Goal: Task Accomplishment & Management: Use online tool/utility

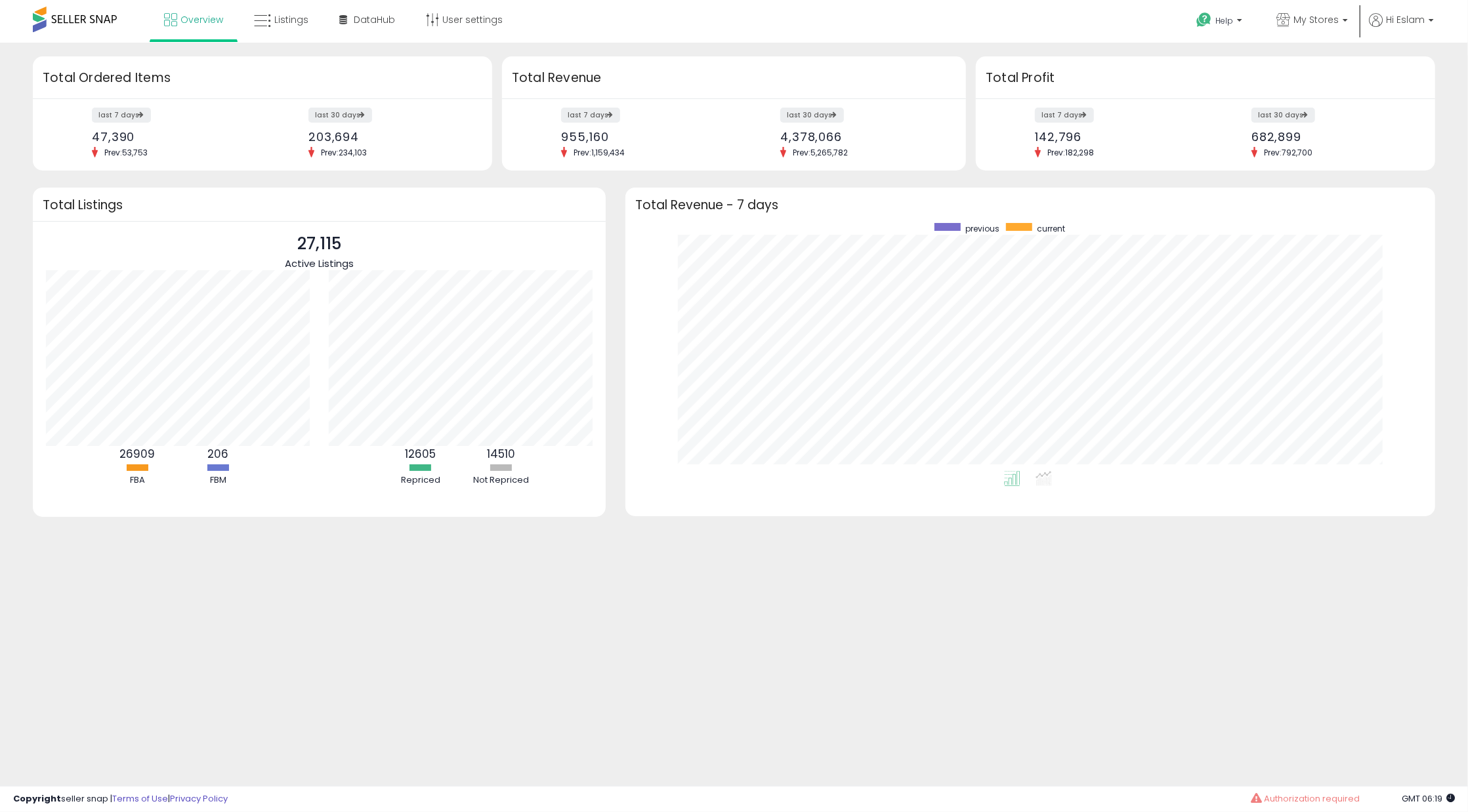
scroll to position [248, 783]
click at [330, 22] on link "DataHub Beta" at bounding box center [367, 19] width 76 height 39
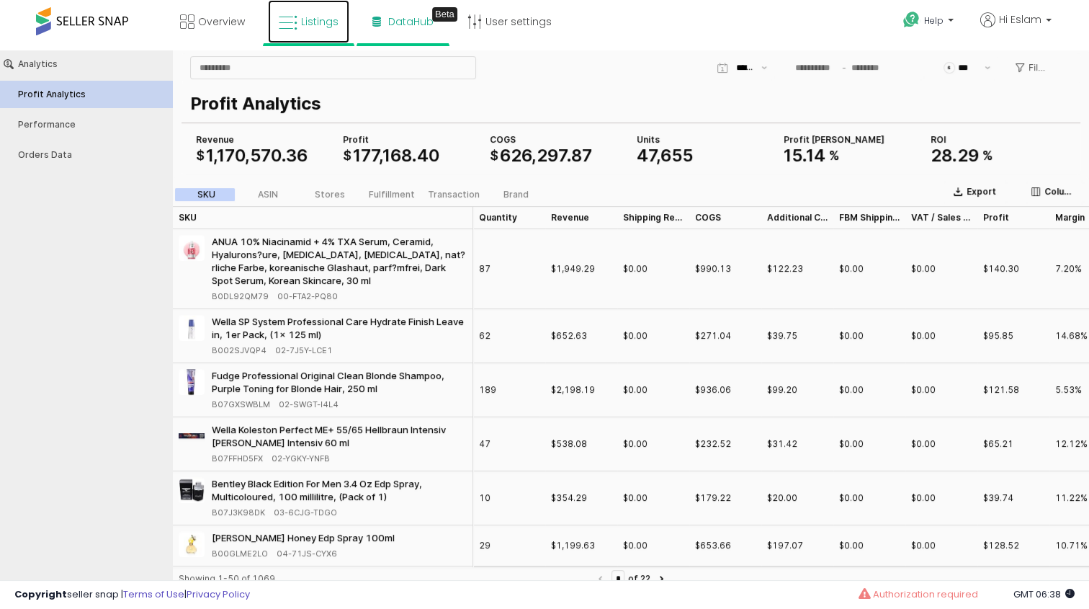
click at [289, 22] on icon at bounding box center [288, 23] width 19 height 19
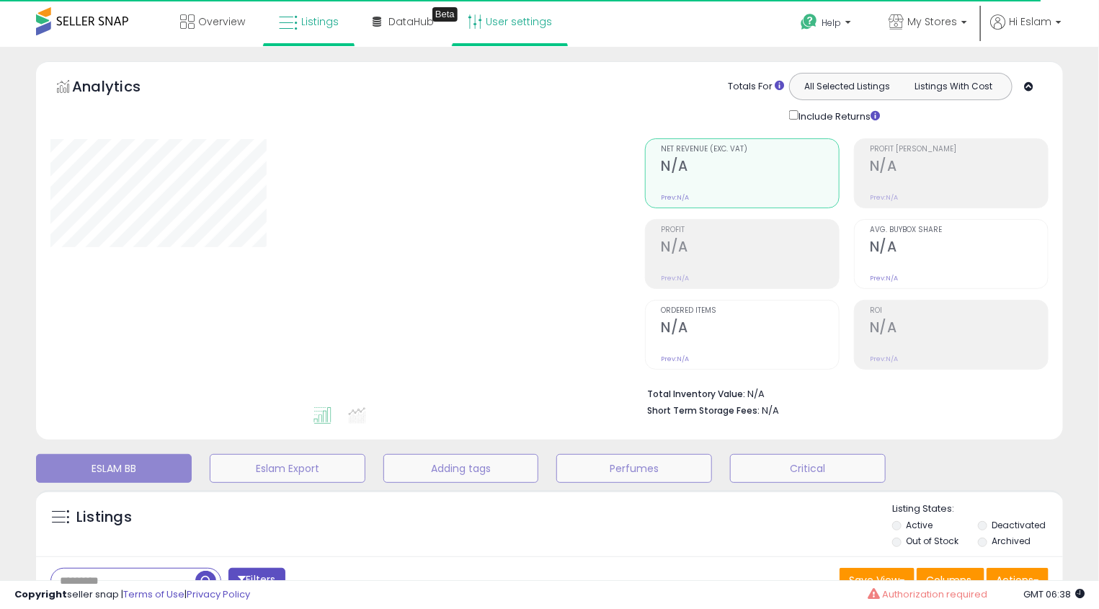
type input "**********"
select select "**"
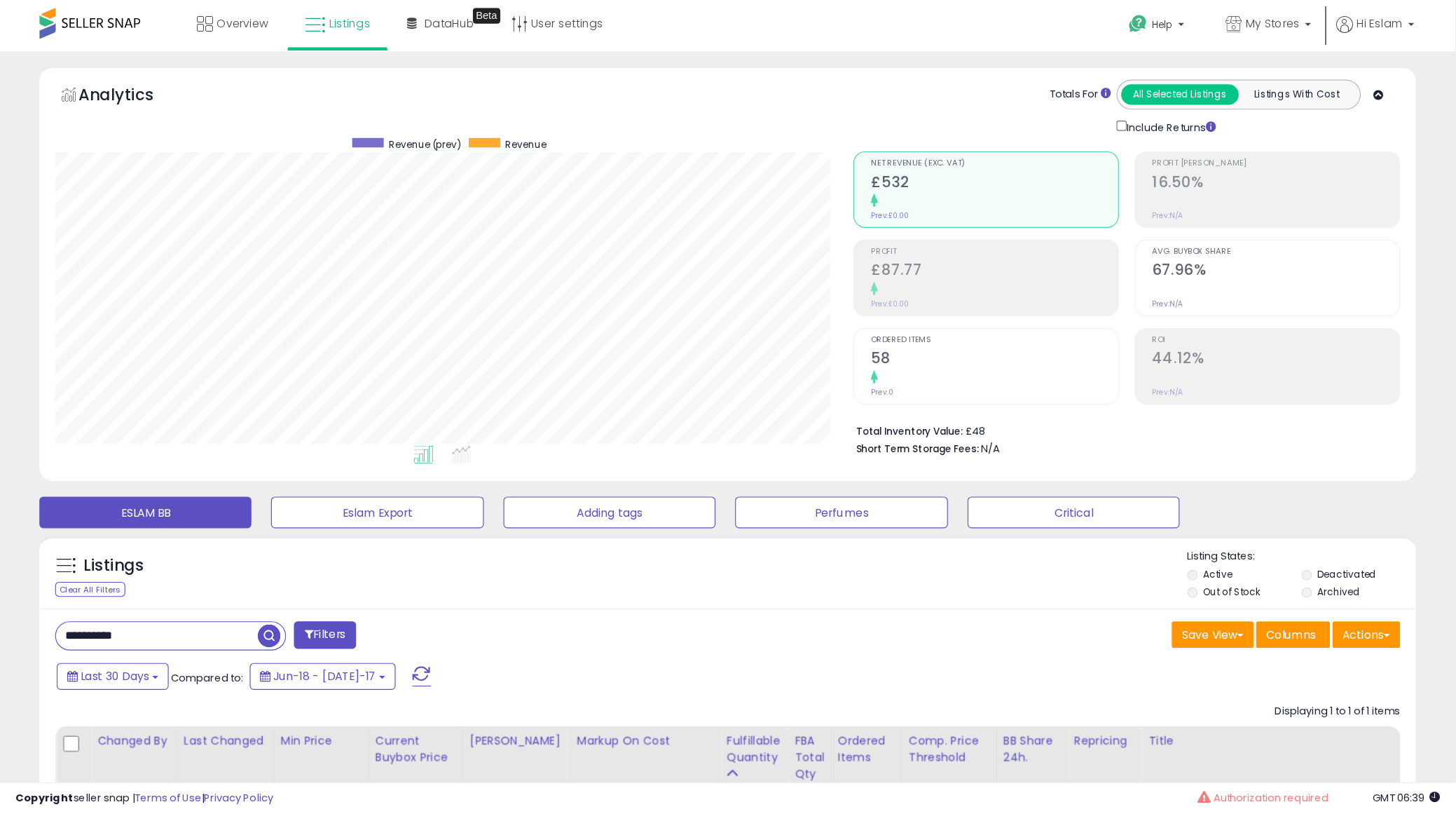
scroll to position [287, 804]
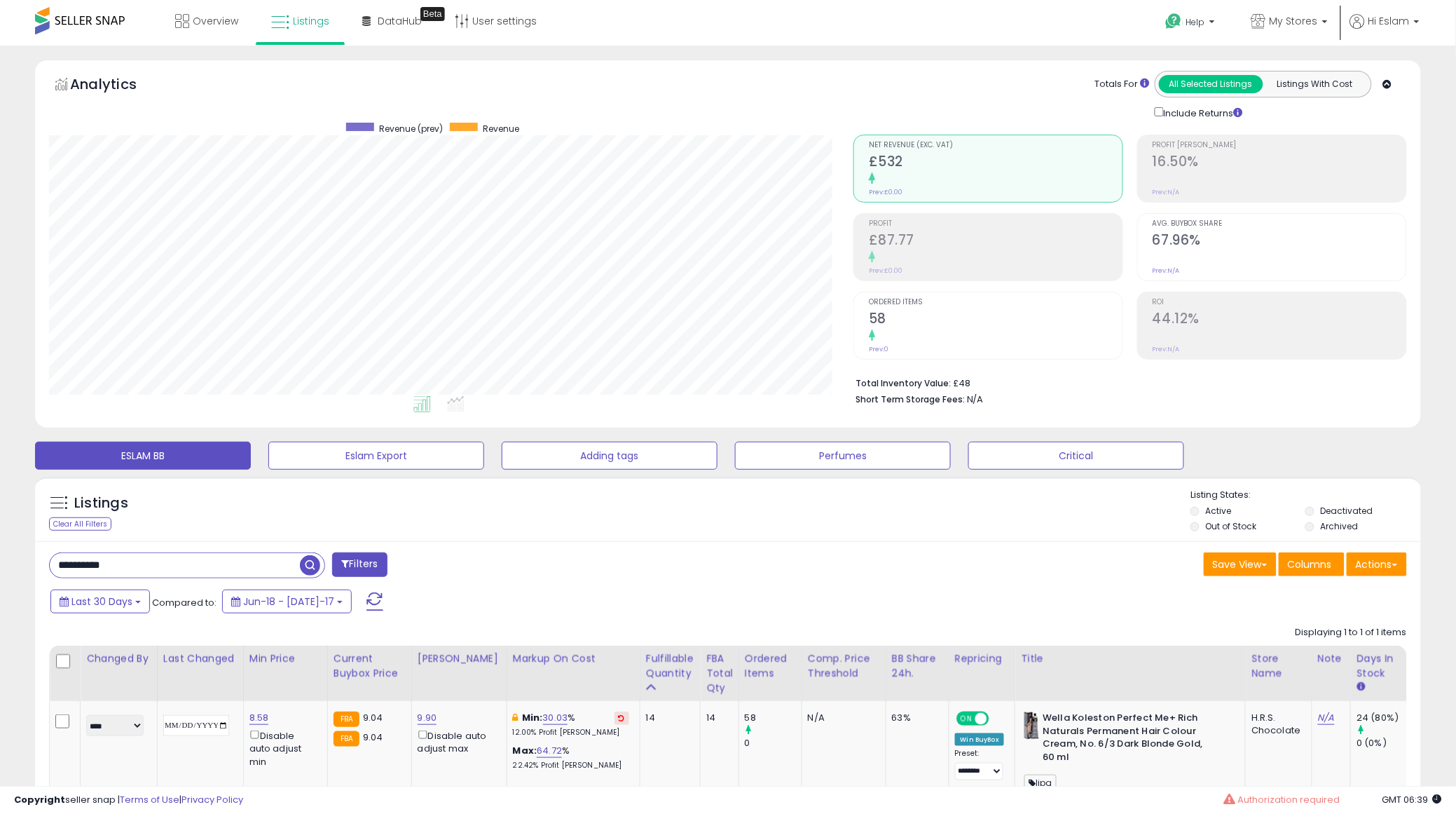
click at [107, 566] on input "**********" at bounding box center [174, 565] width 250 height 24
click at [107, 566] on input "**********" at bounding box center [221, 565] width 342 height 24
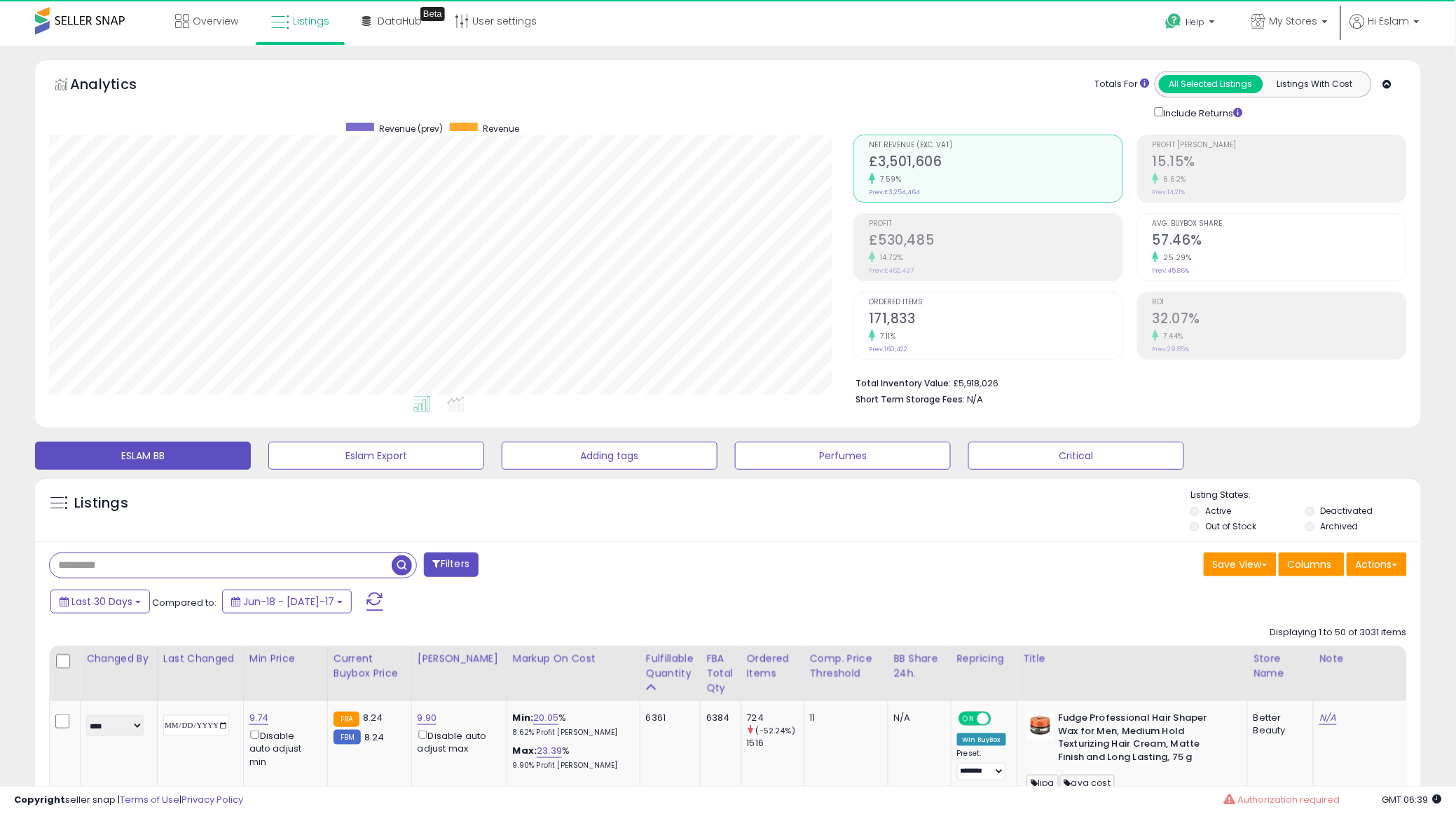
scroll to position [350, 0]
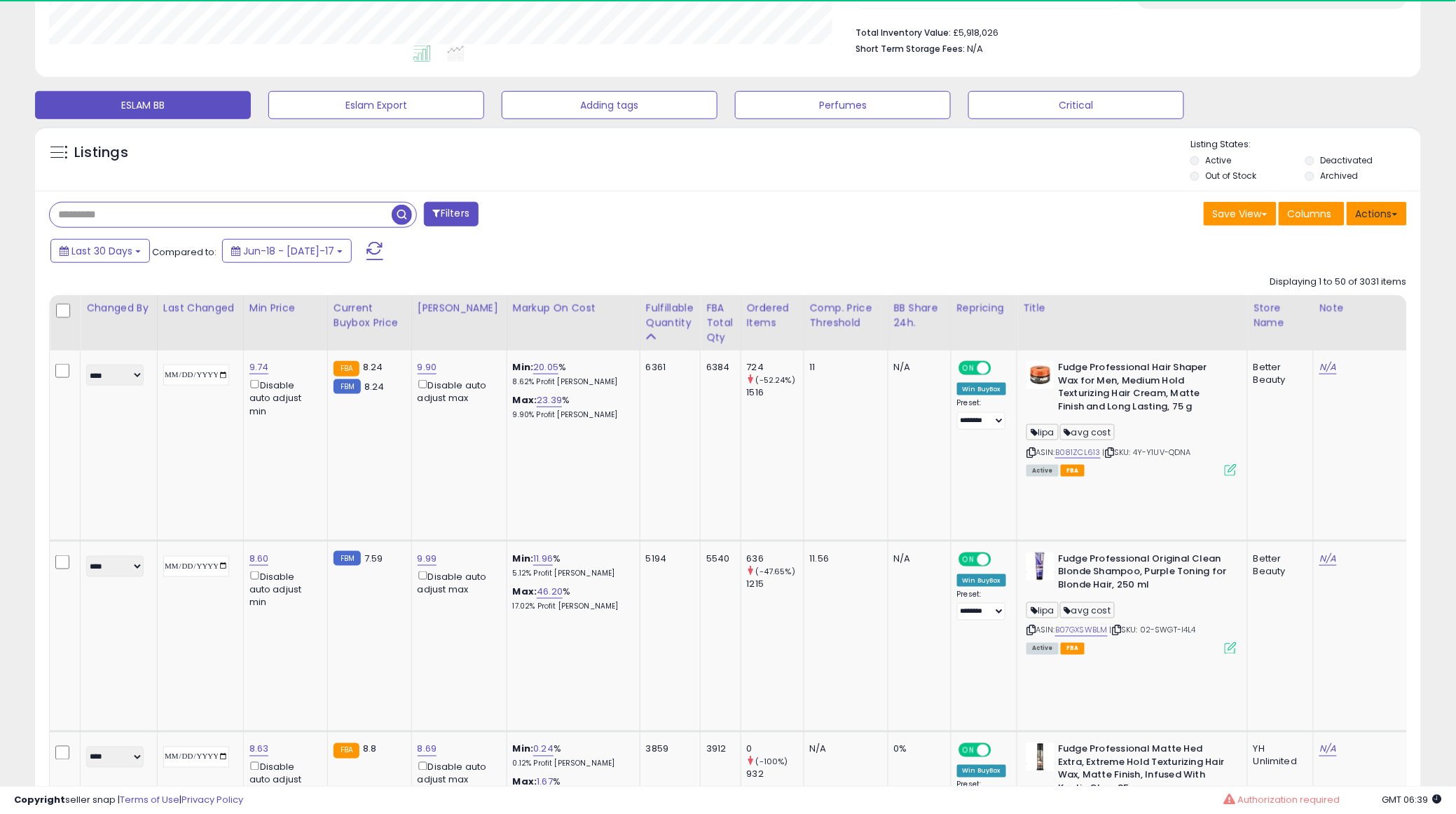
click at [1059, 217] on button "Actions" at bounding box center [1377, 214] width 60 height 23
click at [1059, 279] on link "Export Visible Columns" at bounding box center [1320, 278] width 154 height 21
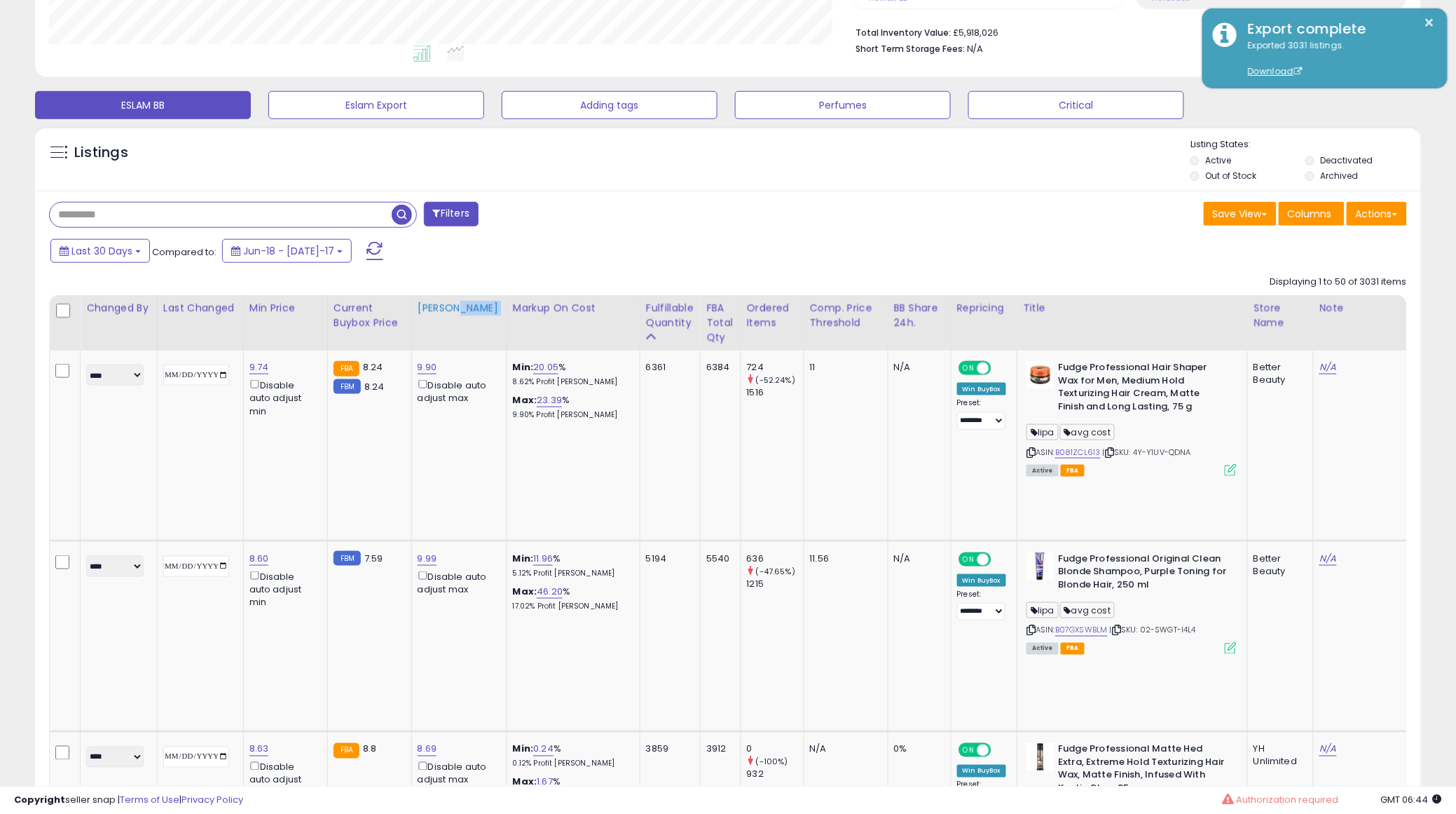
click at [466, 341] on th "Max Price" at bounding box center [459, 322] width 95 height 55
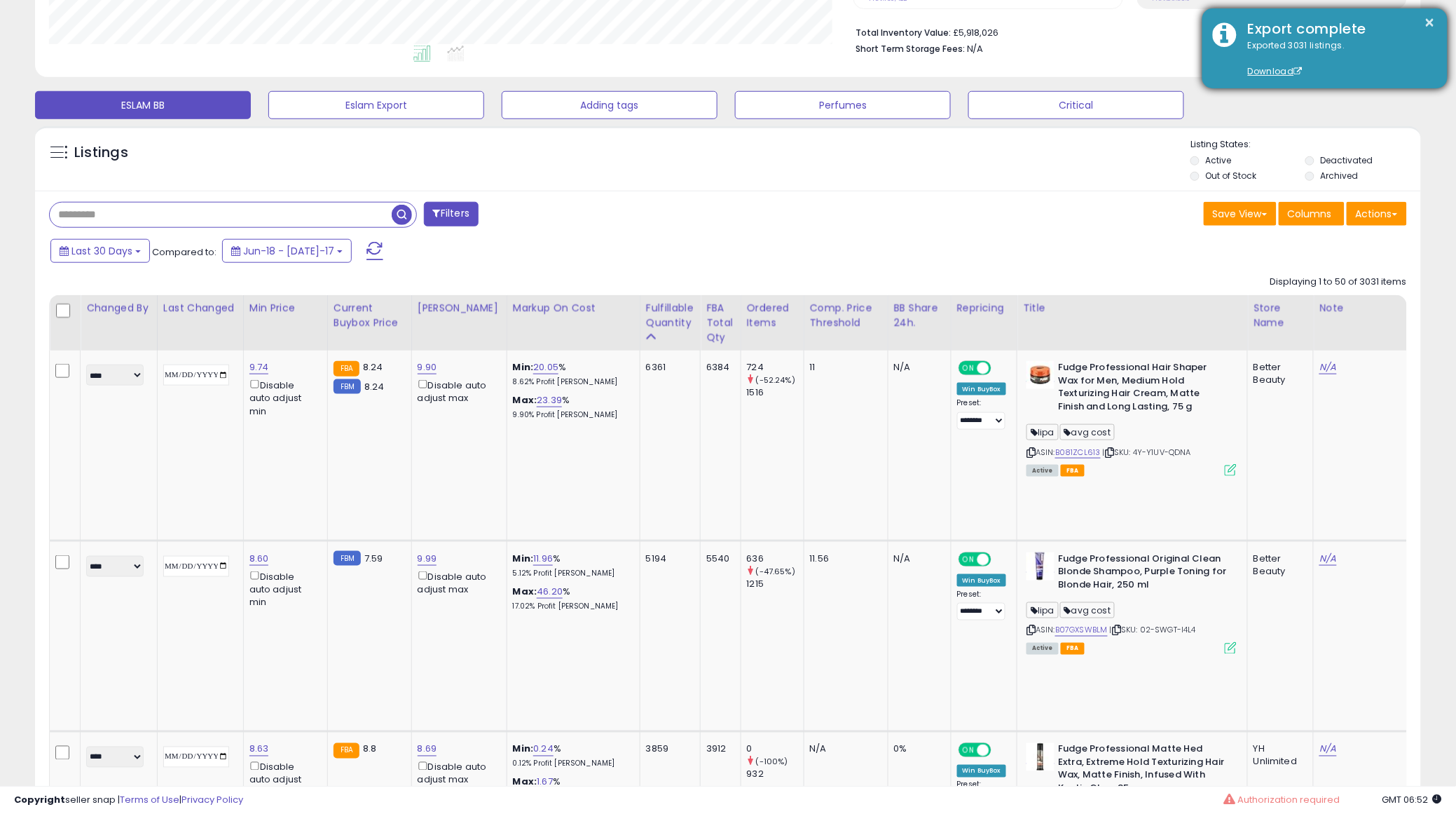
drag, startPoint x: 466, startPoint y: 341, endPoint x: 1421, endPoint y: 18, distance: 1008.1
click at [1059, 18] on div "× Export complete Exported 3031 listings. Download" at bounding box center [1325, 49] width 245 height 80
click at [1059, 21] on div "Export complete" at bounding box center [1336, 28] width 199 height 20
drag, startPoint x: 1389, startPoint y: 30, endPoint x: 1286, endPoint y: 39, distance: 103.4
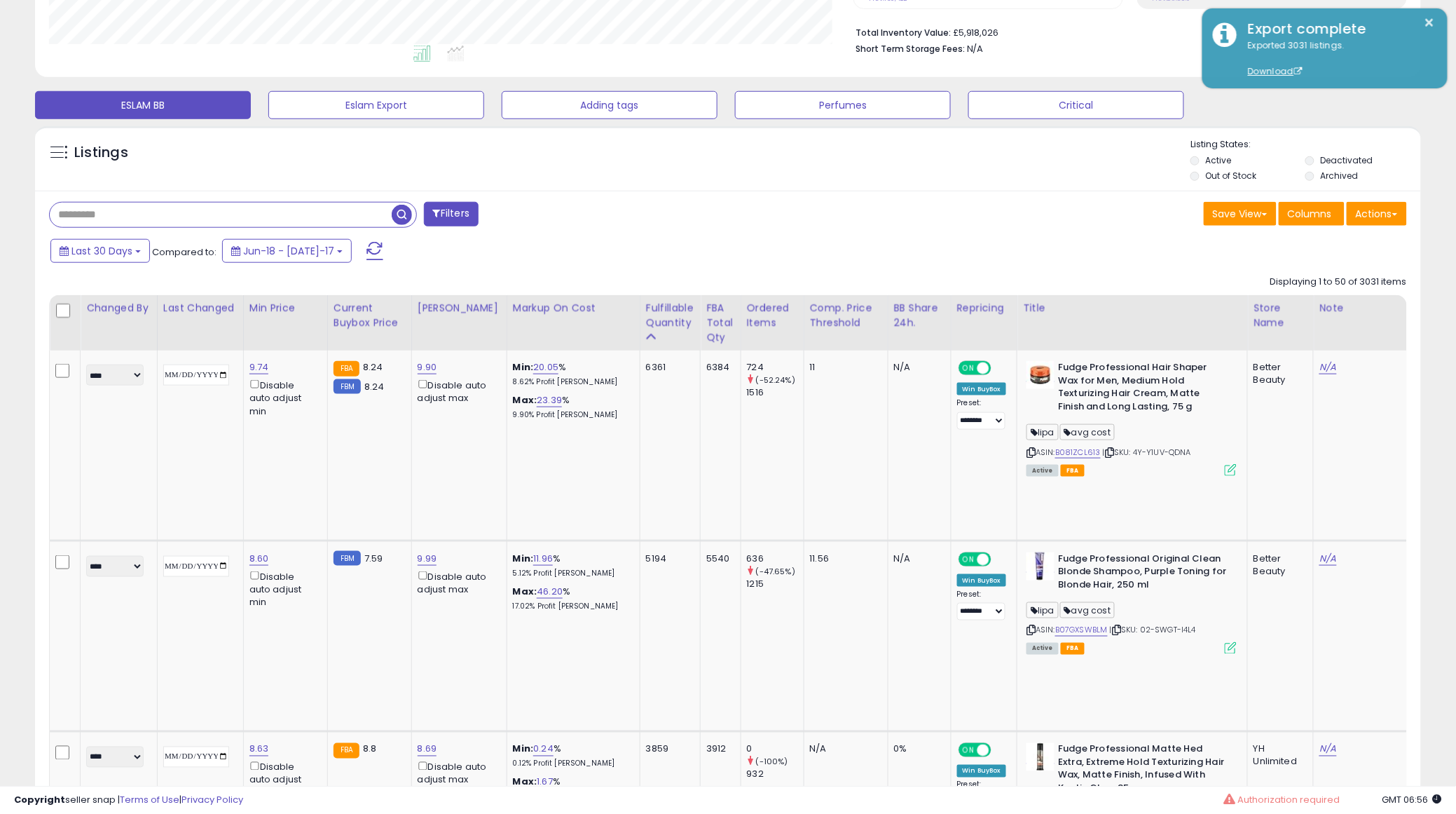
click at [584, 257] on div "Last 30 Days Compared to: Jun-18 - Jul-17" at bounding box center [556, 253] width 1019 height 31
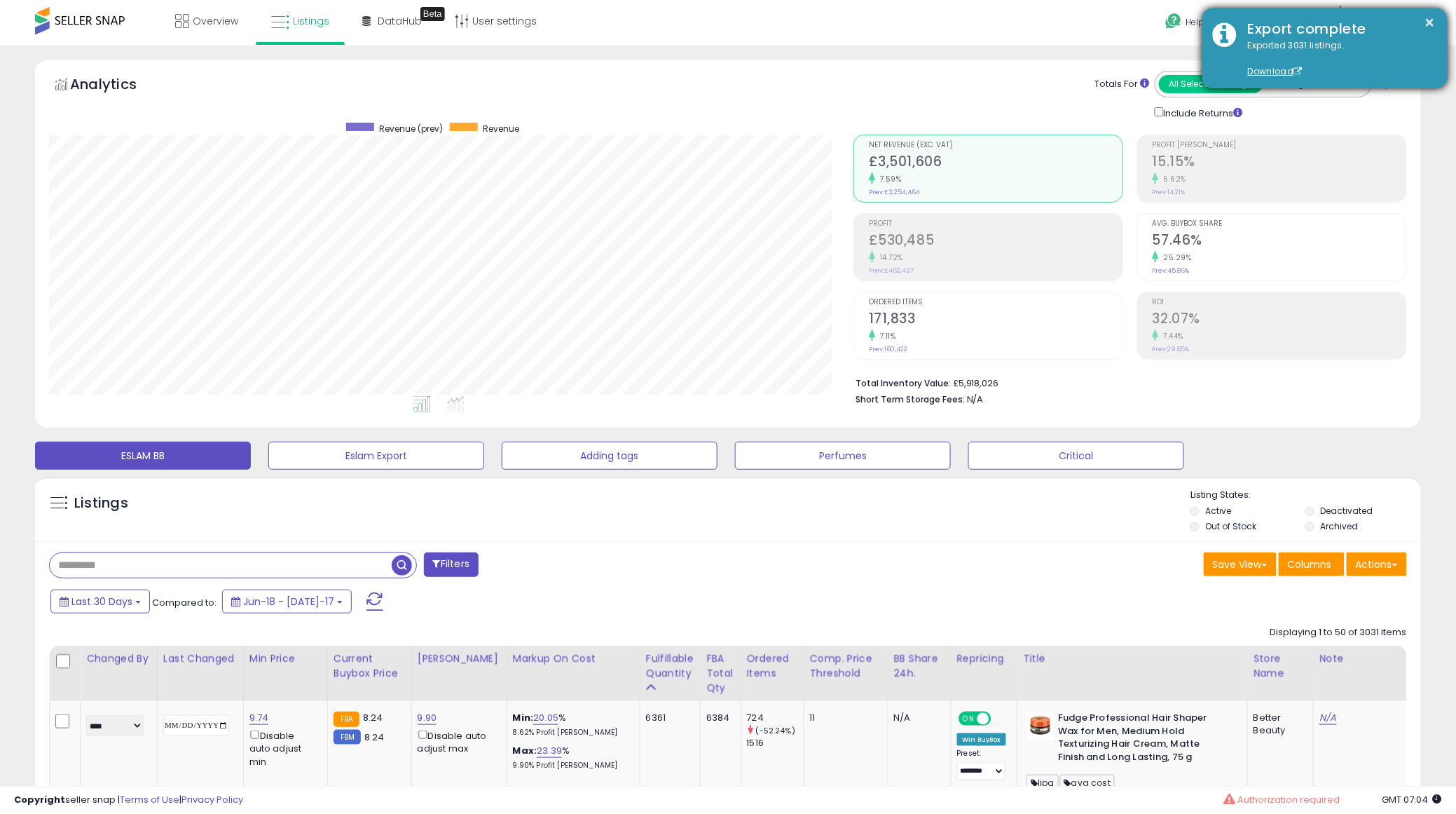
click at [1059, 25] on div "Export complete" at bounding box center [1336, 28] width 199 height 20
click at [1059, 29] on button "×" at bounding box center [1431, 22] width 12 height 18
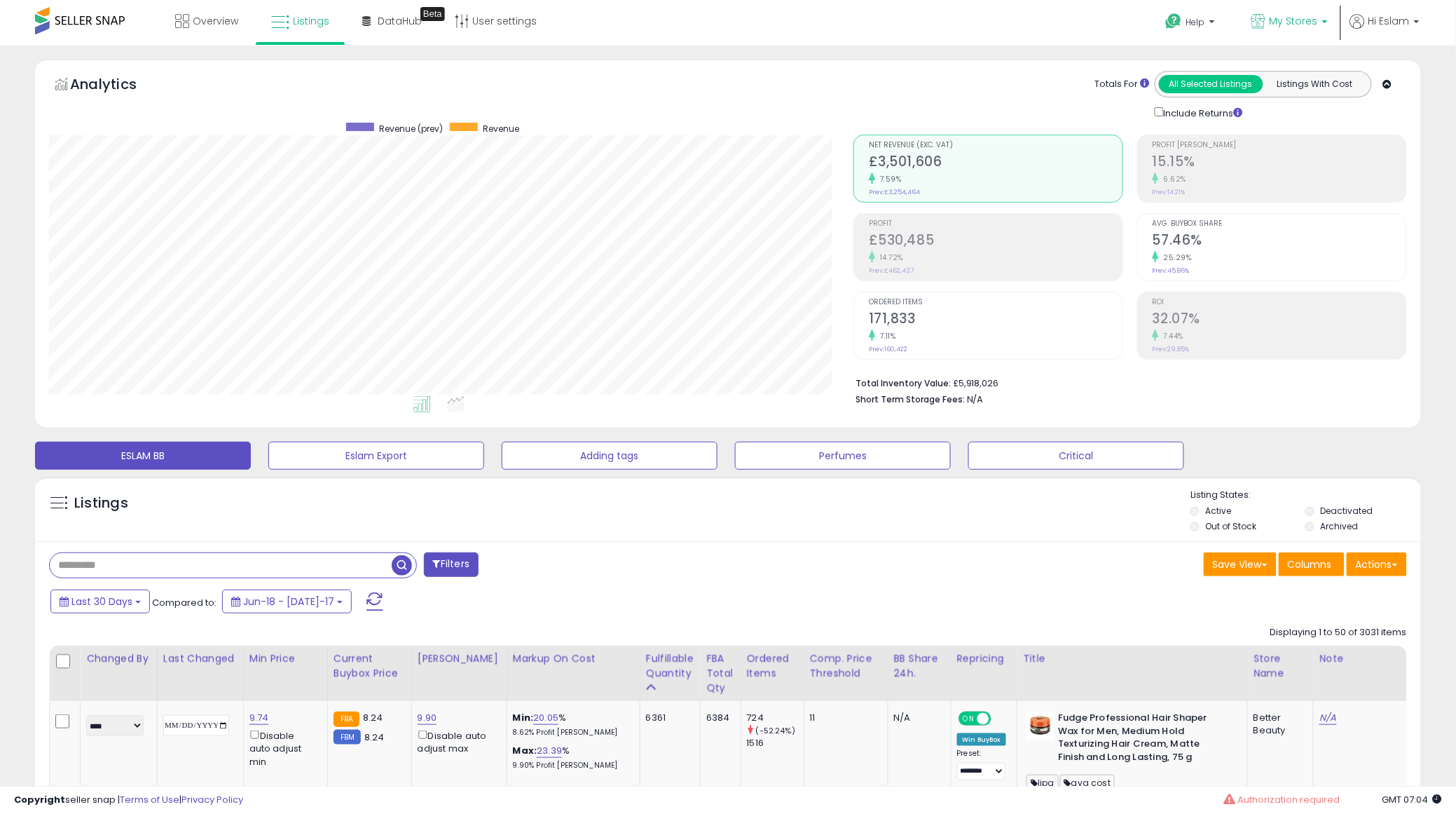
click at [1059, 21] on p "My Stores" at bounding box center [1290, 22] width 77 height 18
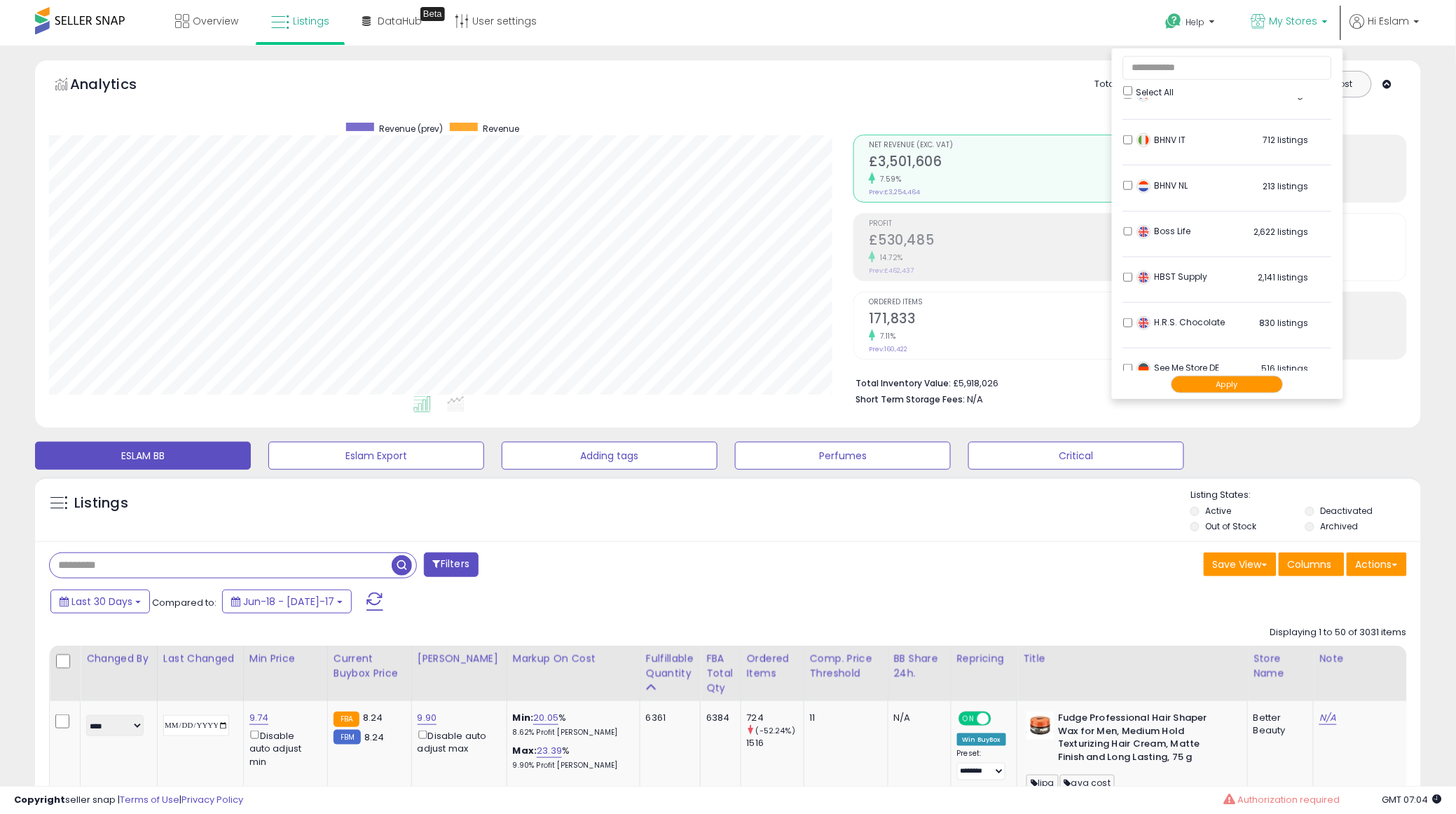
scroll to position [438, 0]
click at [1059, 275] on li "HBST Supply 2,141 listings" at bounding box center [1227, 278] width 209 height 44
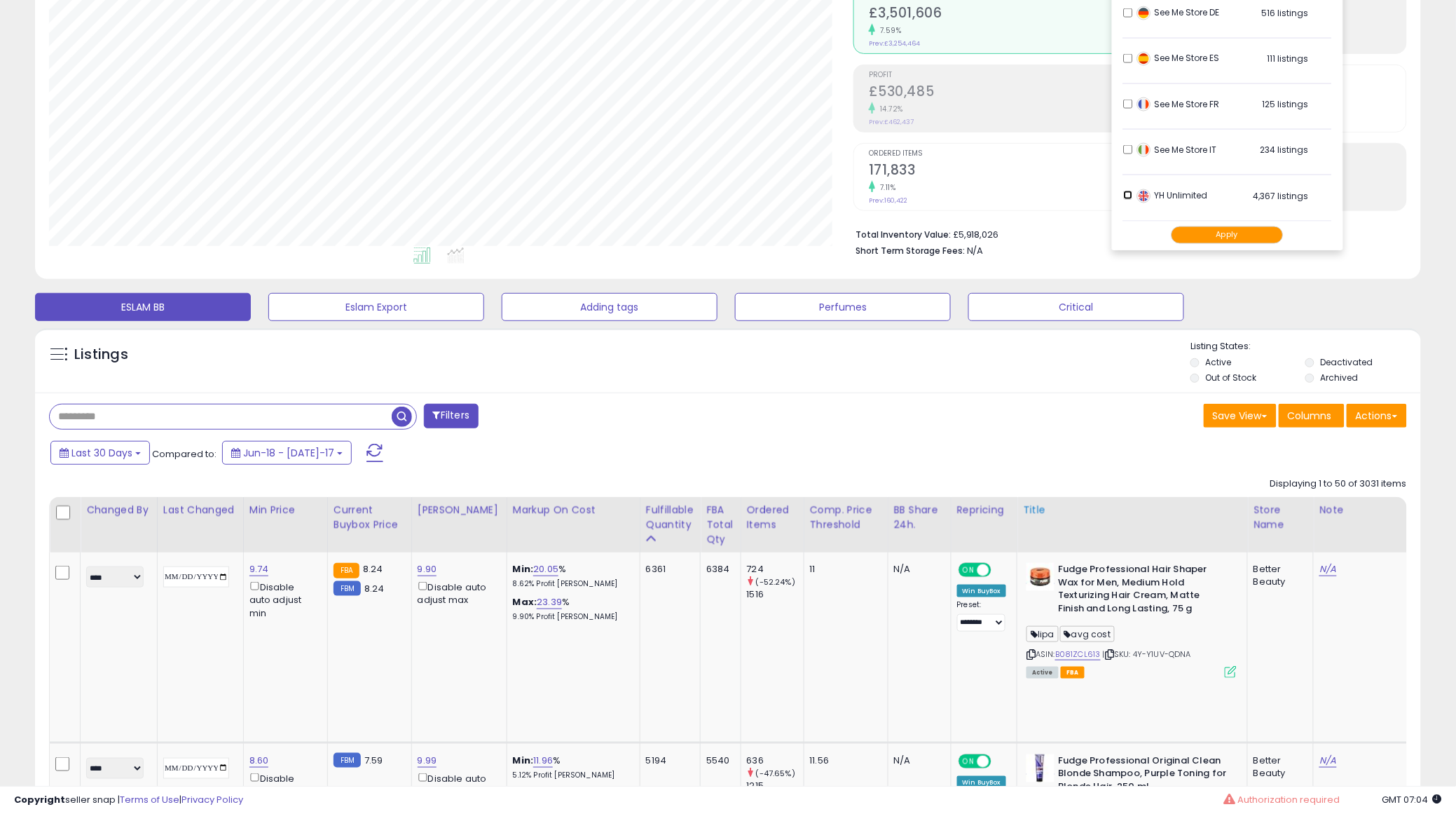
scroll to position [0, 0]
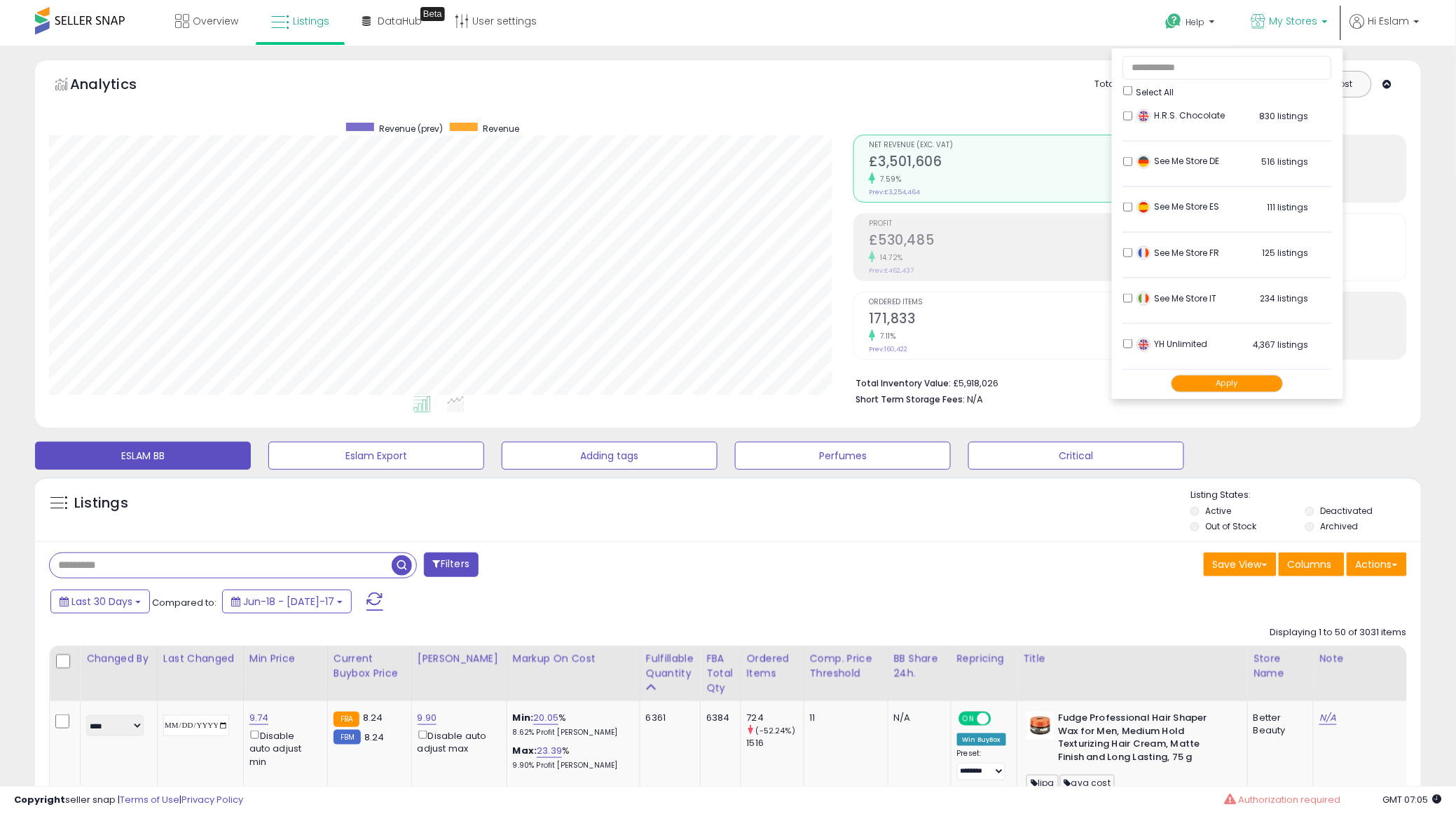
drag, startPoint x: 1090, startPoint y: 362, endPoint x: 1069, endPoint y: 365, distance: 21.2
click at [1059, 366] on li "Beauty Shine For U NL 504 listings" at bounding box center [1227, 351] width 209 height 44
click at [1059, 380] on button "Apply" at bounding box center [1227, 383] width 112 height 18
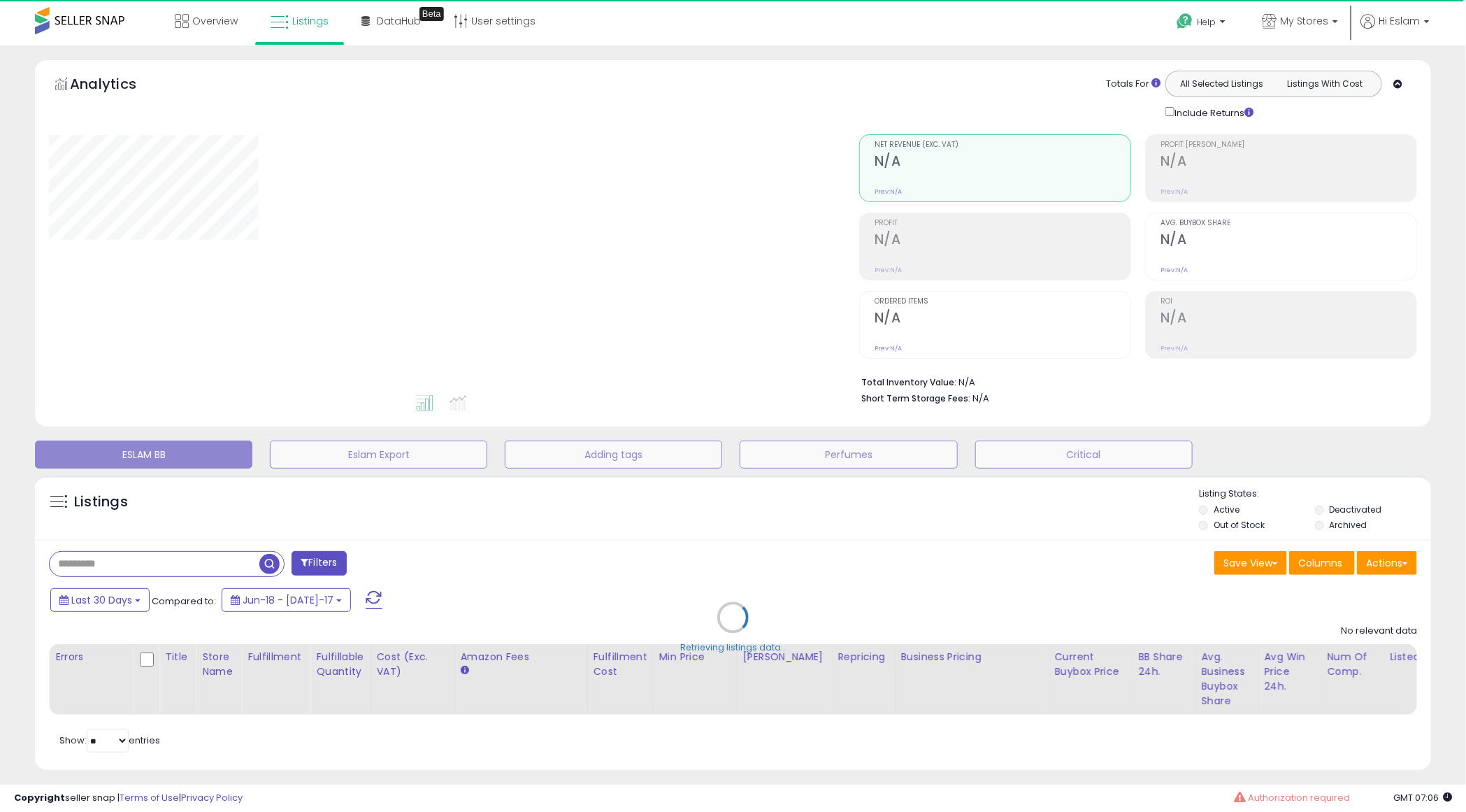
select select "**"
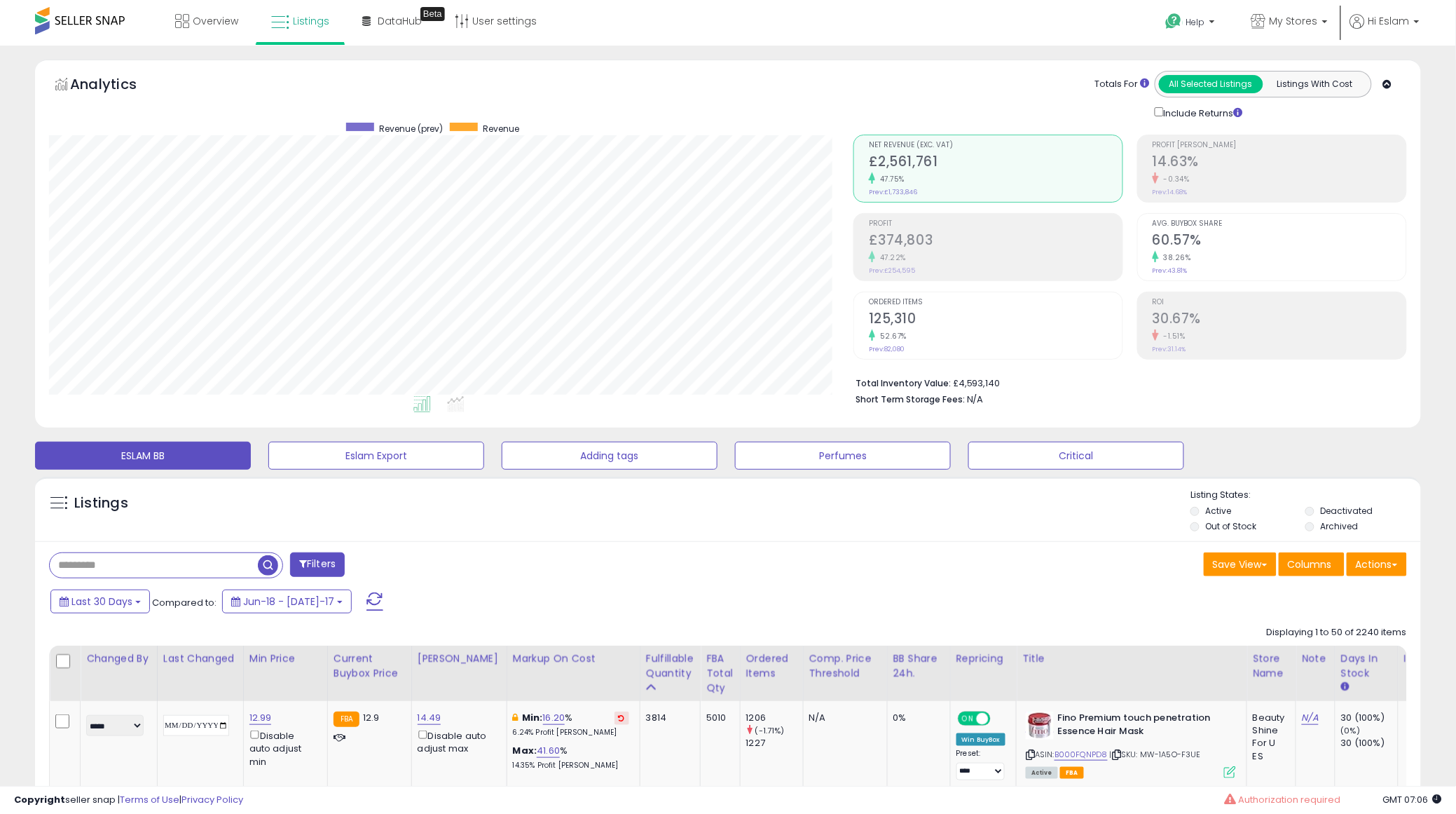
scroll to position [287, 804]
